Goal: Task Accomplishment & Management: Complete application form

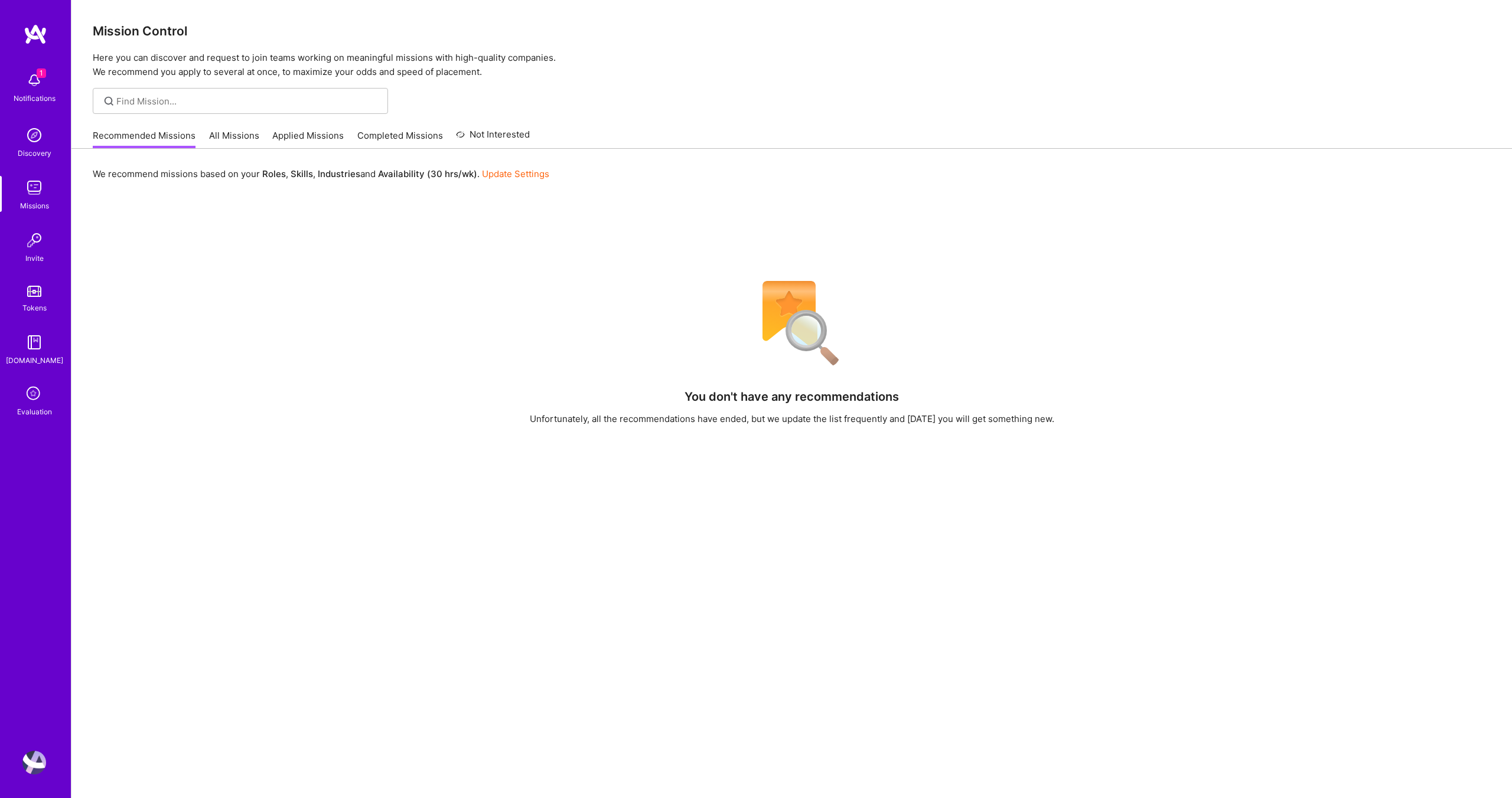
click at [27, 397] on icon at bounding box center [34, 394] width 22 height 22
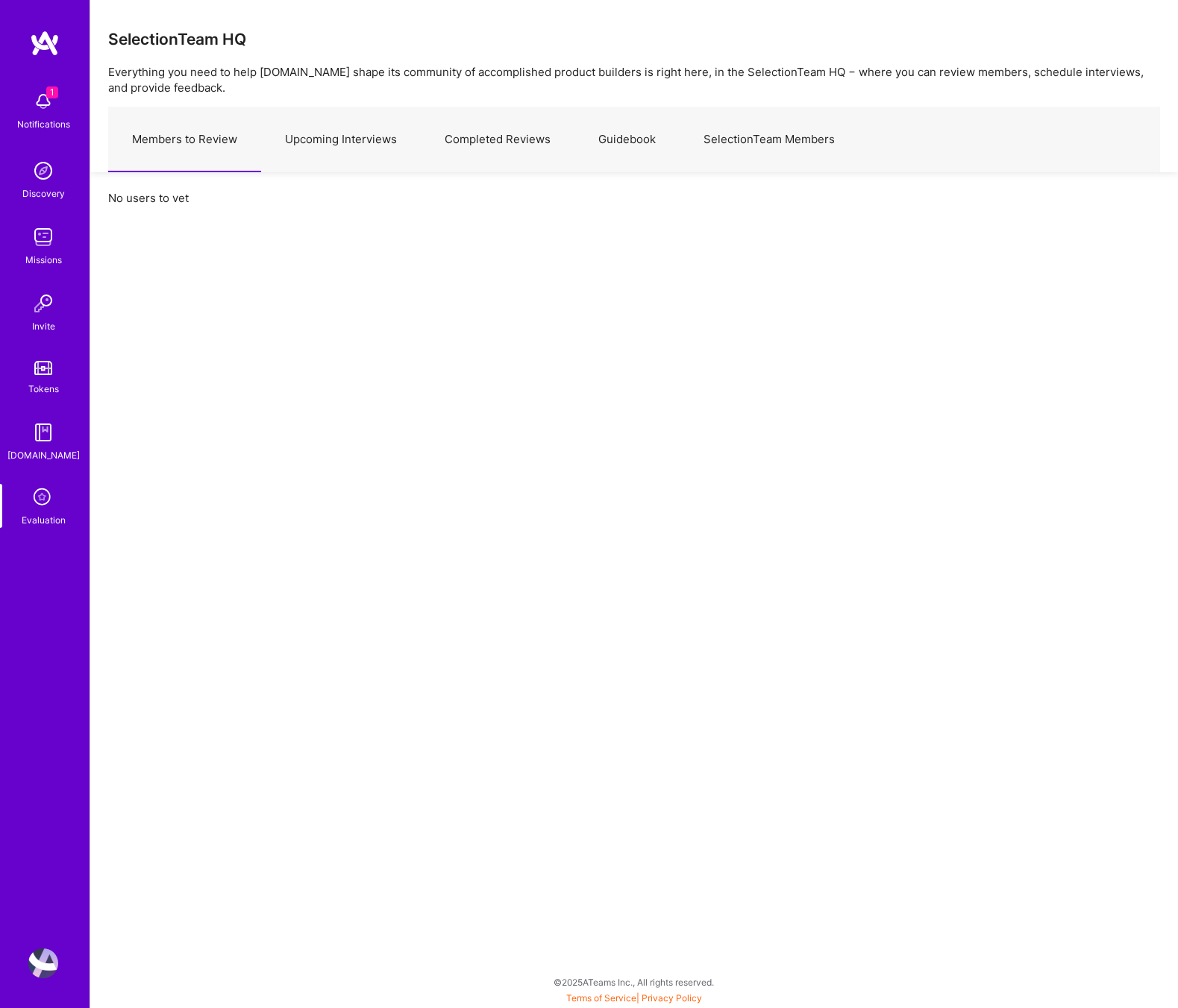
click at [352, 134] on link "Upcoming Interviews" at bounding box center [340, 140] width 160 height 65
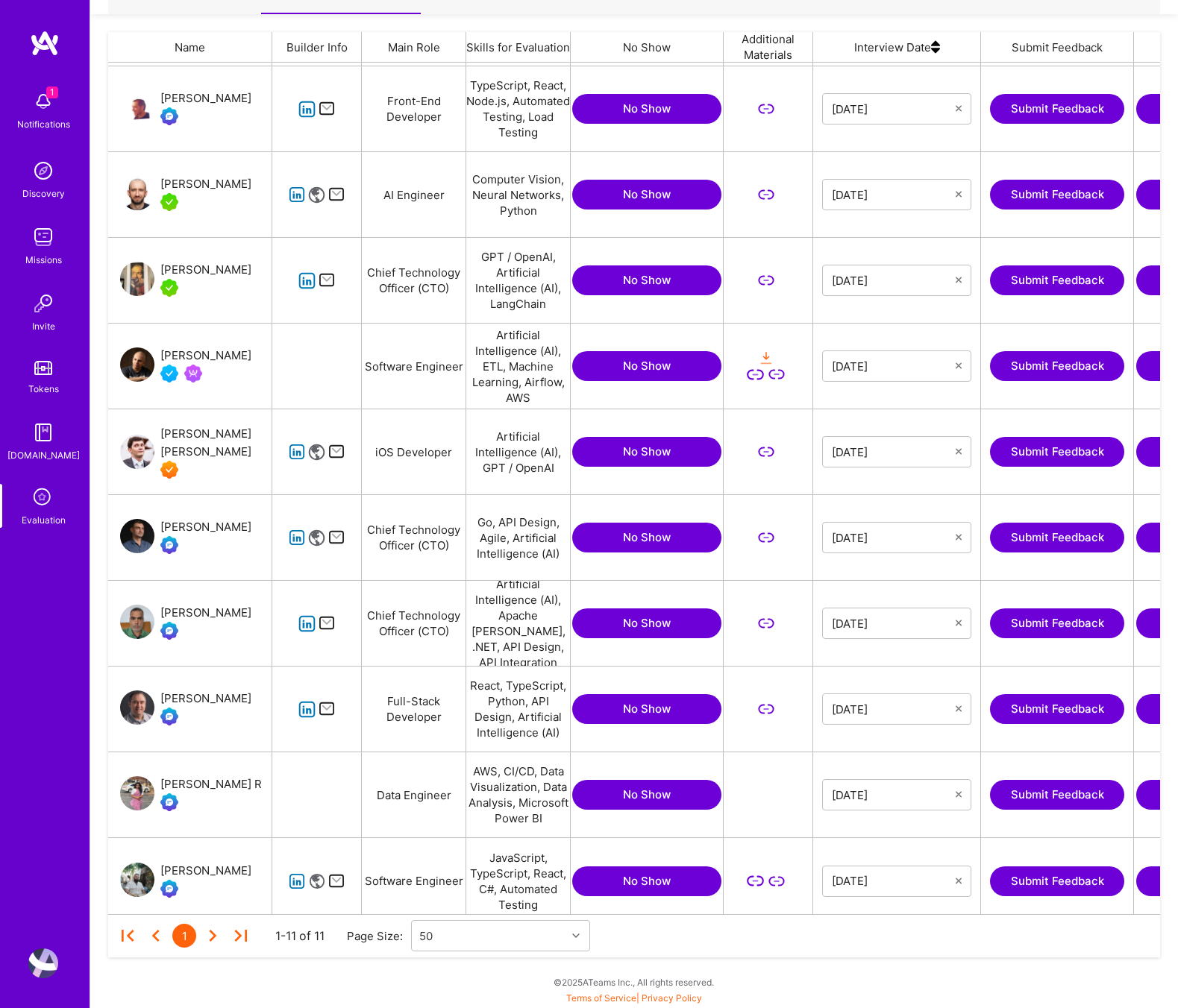
scroll to position [92, 0]
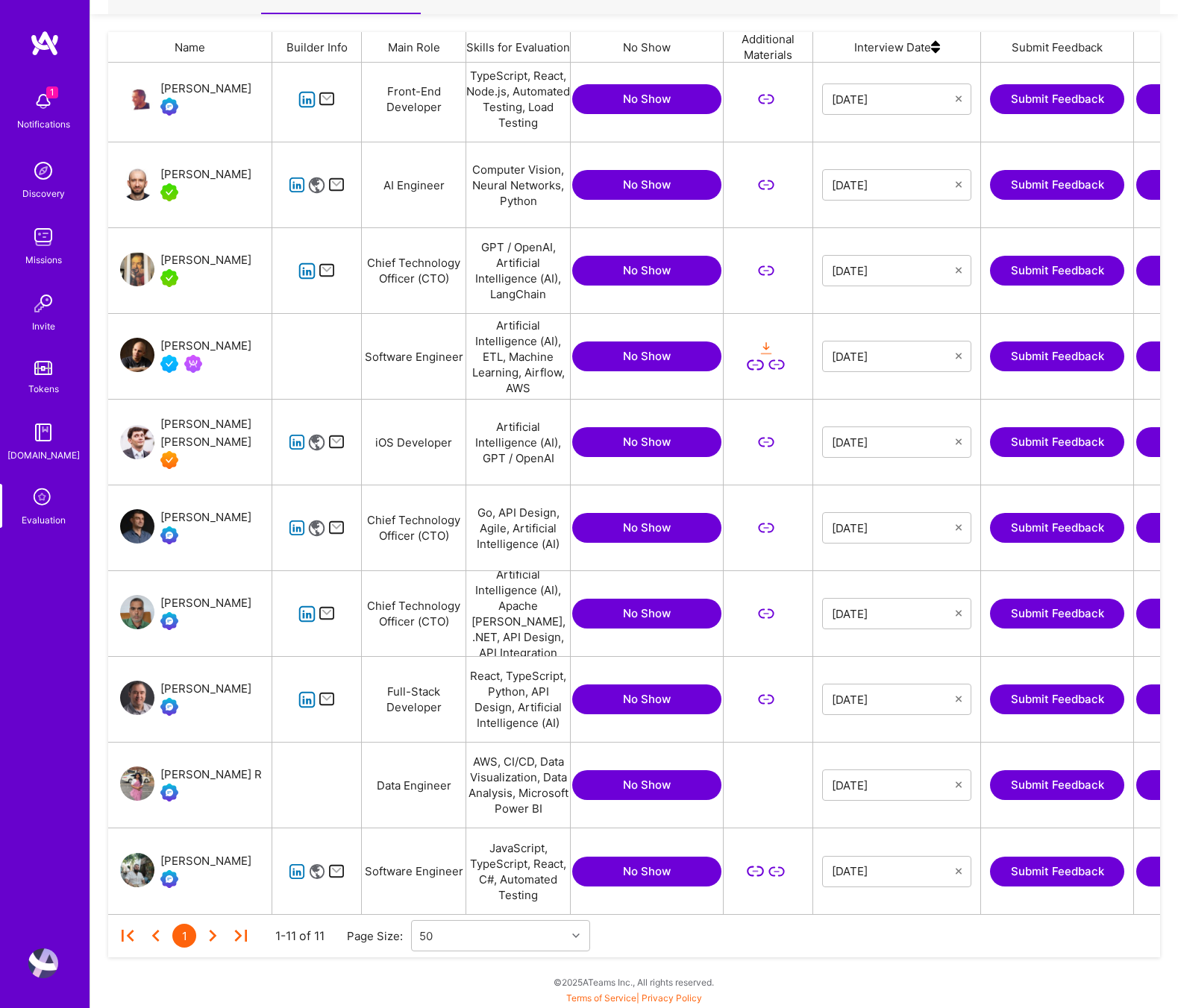
click at [295, 868] on icon "grid" at bounding box center [297, 872] width 17 height 17
click at [1047, 874] on button "Submit Feedback" at bounding box center [1056, 872] width 134 height 30
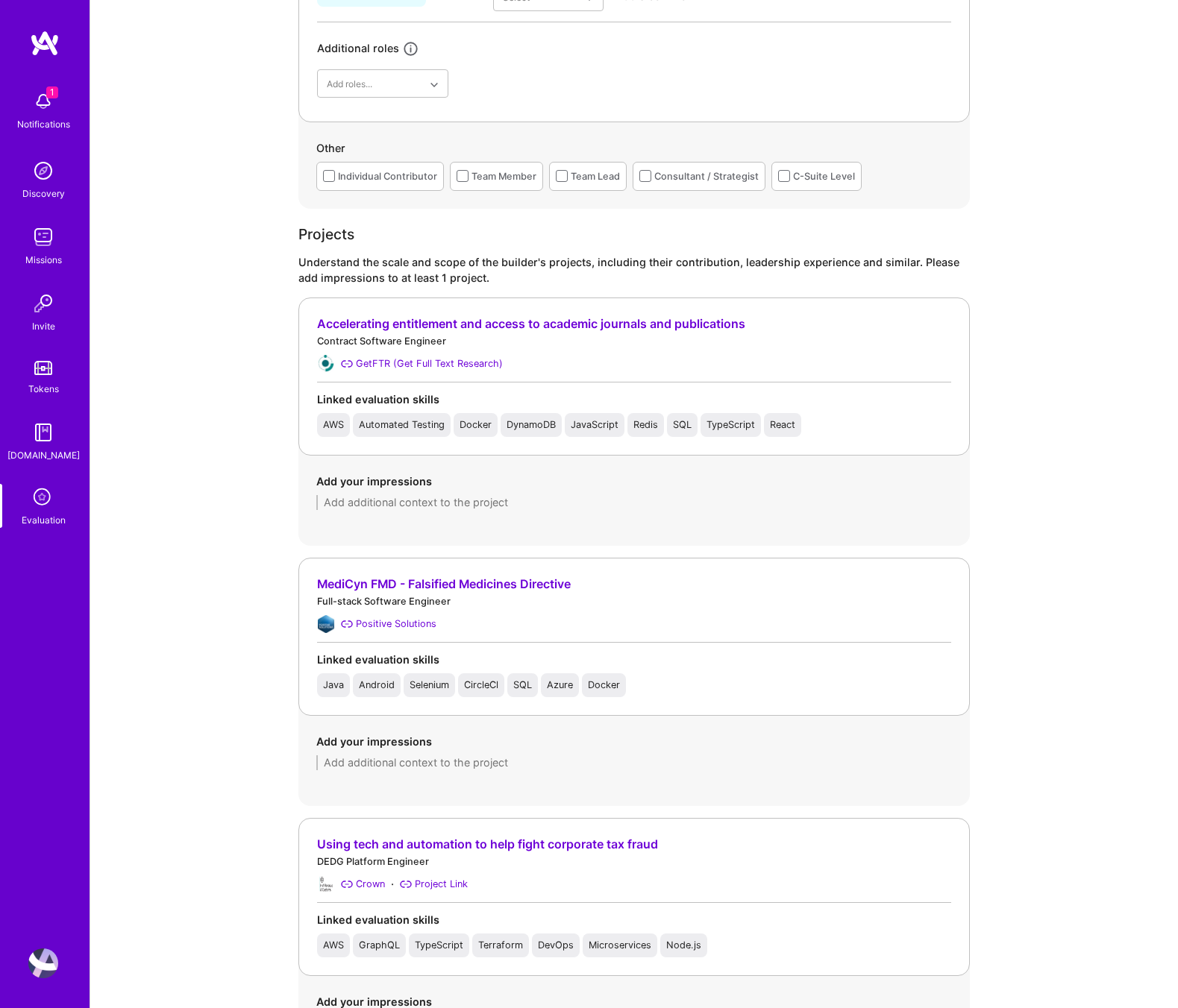
scroll to position [807, 0]
